Goal: Task Accomplishment & Management: Use online tool/utility

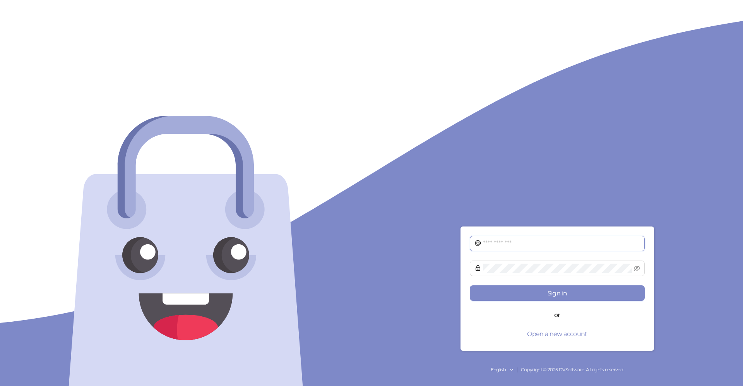
click at [547, 239] on input "text" at bounding box center [561, 243] width 157 height 9
type input "**********"
click at [573, 295] on button "Sign in" at bounding box center [556, 292] width 175 height 15
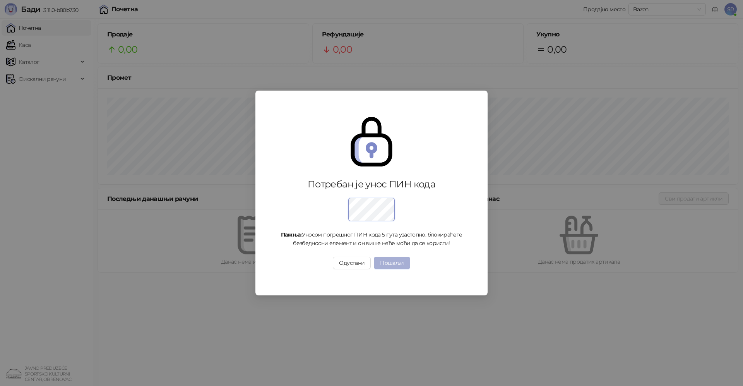
click at [395, 263] on button "Пошаљи" at bounding box center [392, 262] width 36 height 12
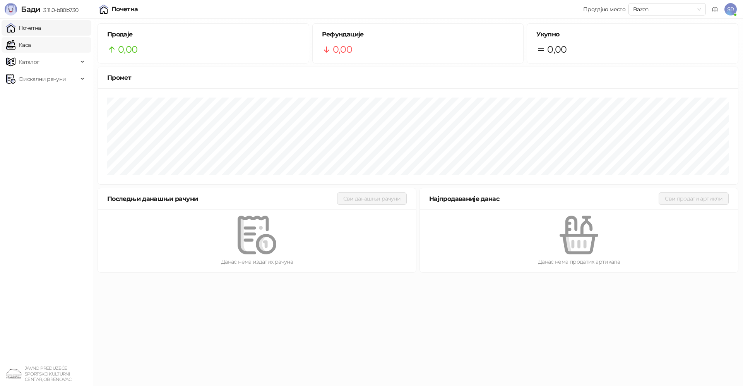
click at [28, 48] on link "Каса" at bounding box center [18, 44] width 24 height 15
click at [31, 45] on link "Каса" at bounding box center [18, 44] width 24 height 15
